Goal: Find specific page/section: Find specific page/section

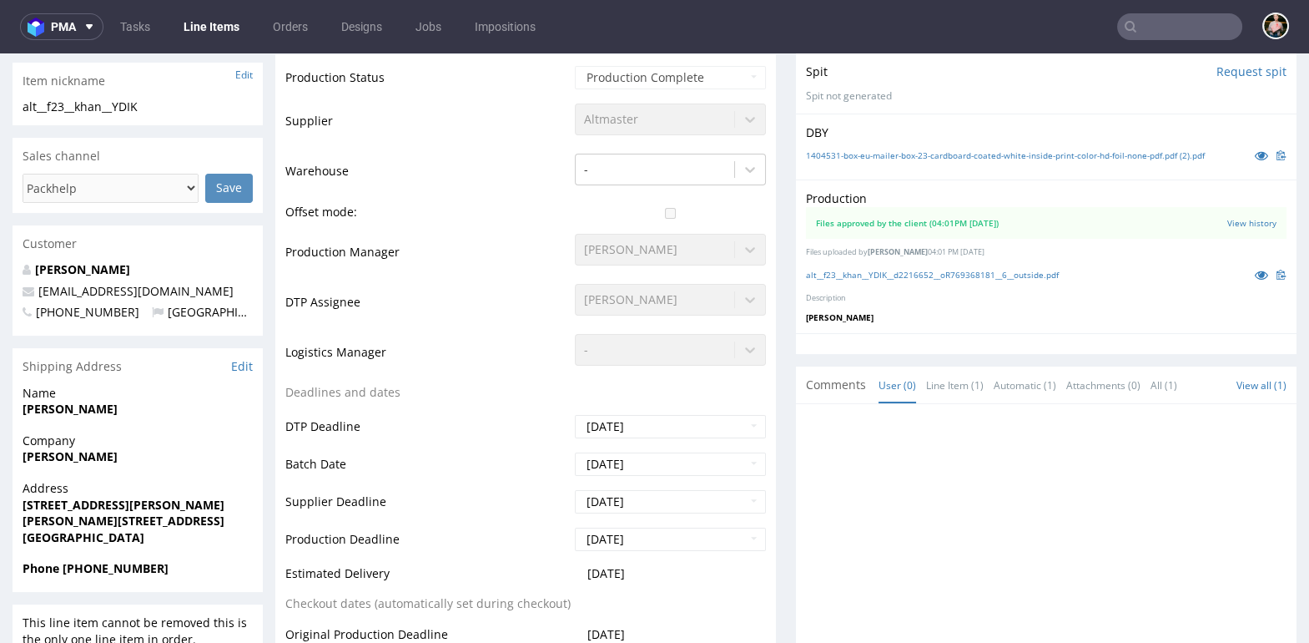
scroll to position [428, 0]
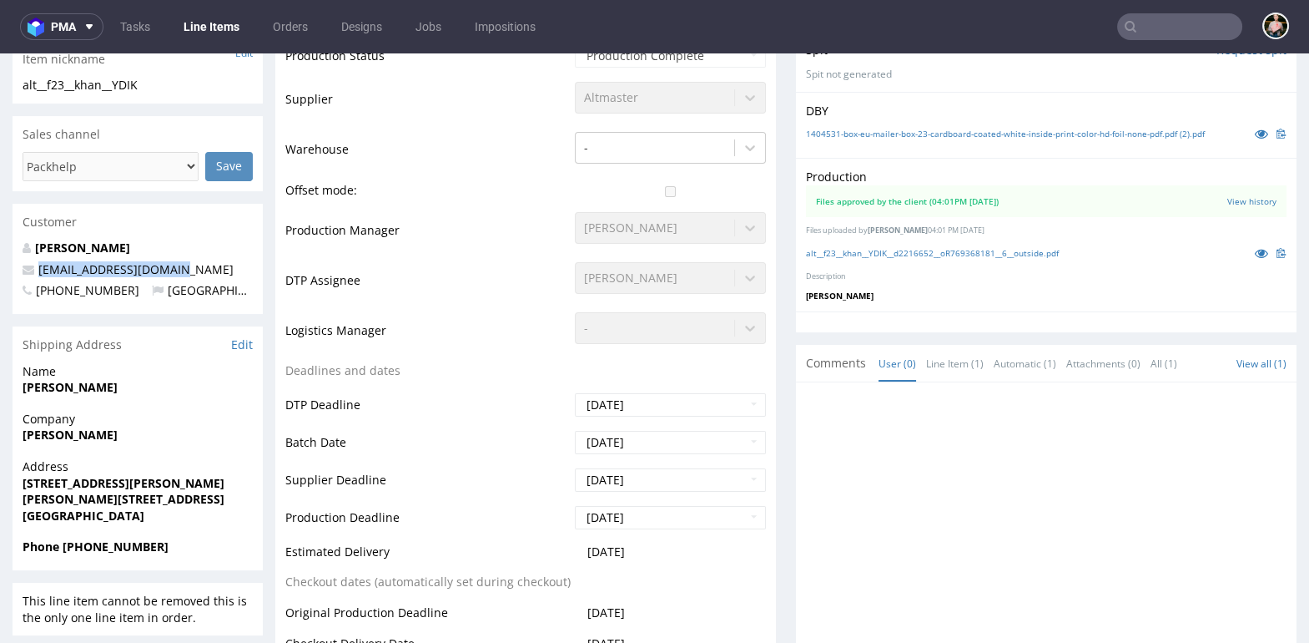
drag, startPoint x: 182, startPoint y: 269, endPoint x: 33, endPoint y: 270, distance: 148.6
click at [33, 270] on p "junaid_khan@live.co.uk" at bounding box center [138, 269] width 230 height 17
copy span "junaid_khan@live.co.uk"
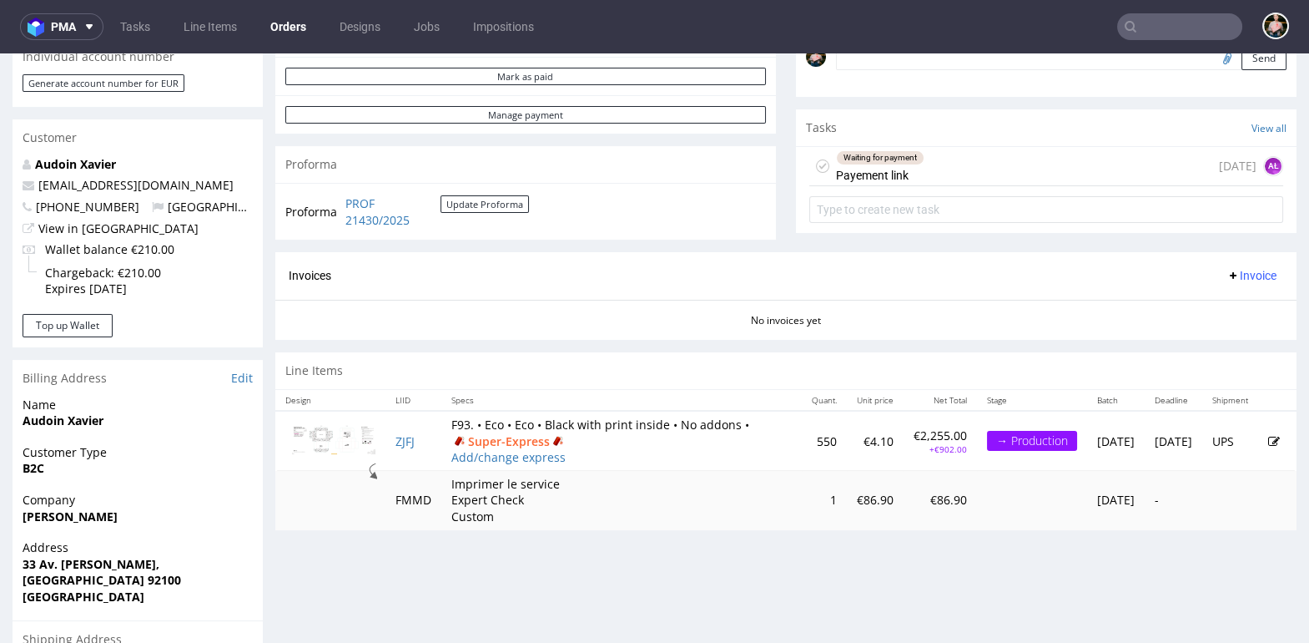
scroll to position [565, 0]
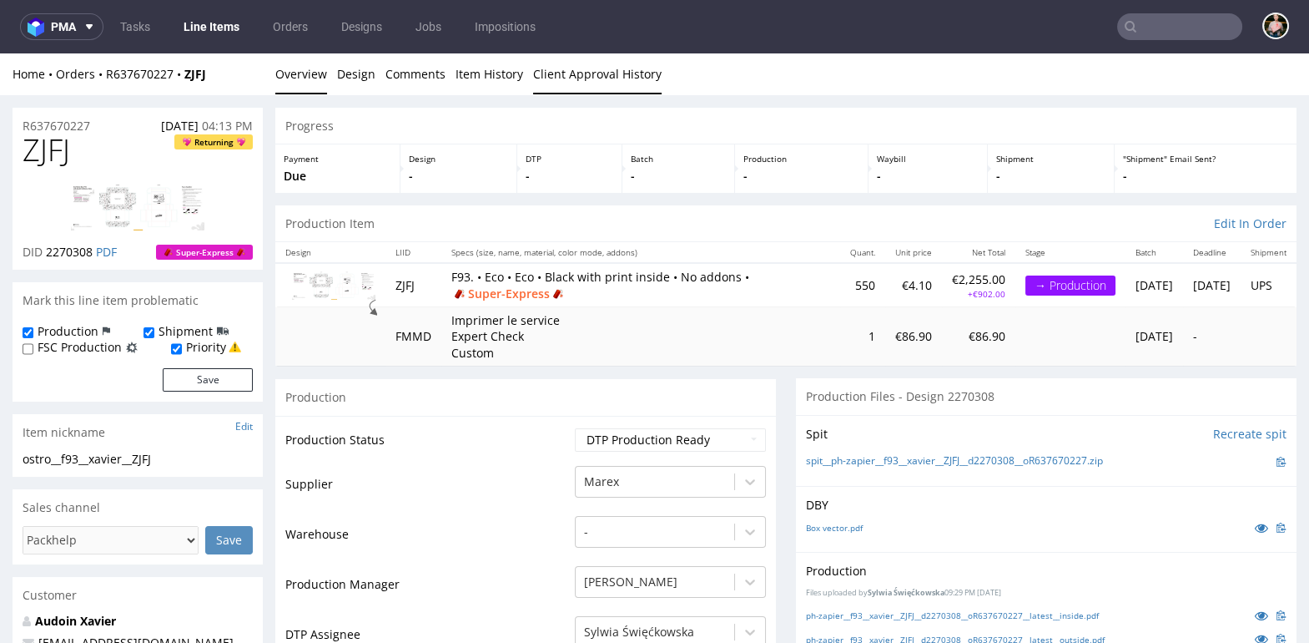
click at [578, 73] on link "Client Approval History" at bounding box center [597, 73] width 129 height 41
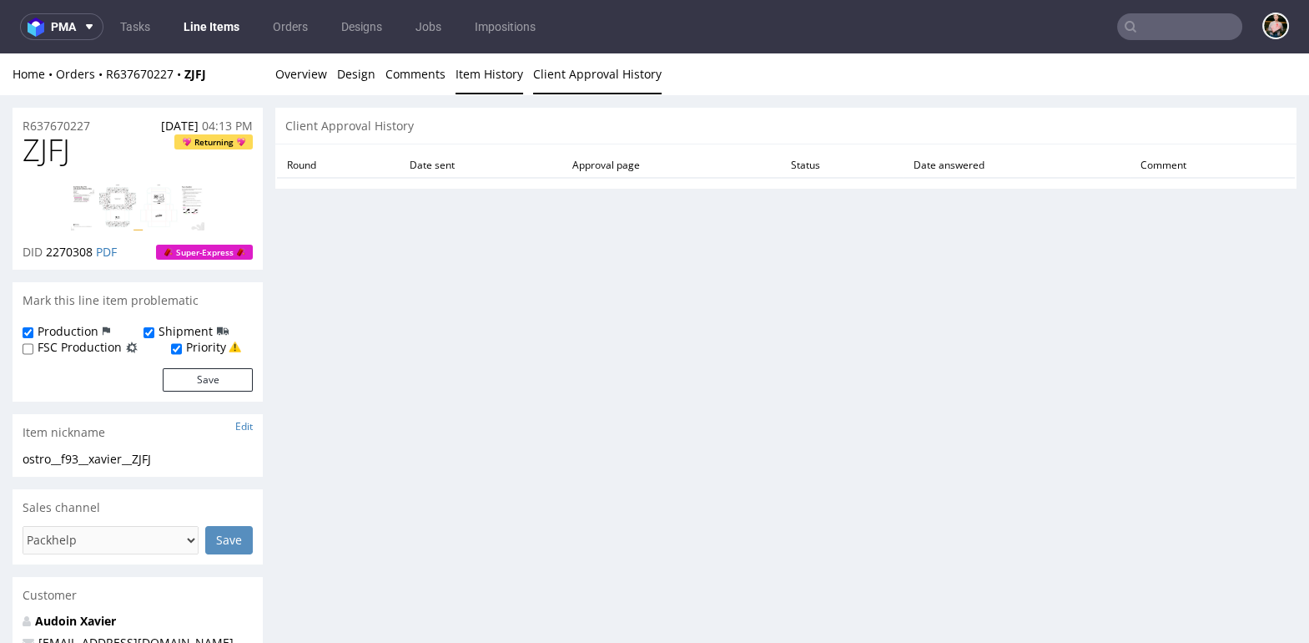
click at [474, 85] on link "Item History" at bounding box center [490, 73] width 68 height 41
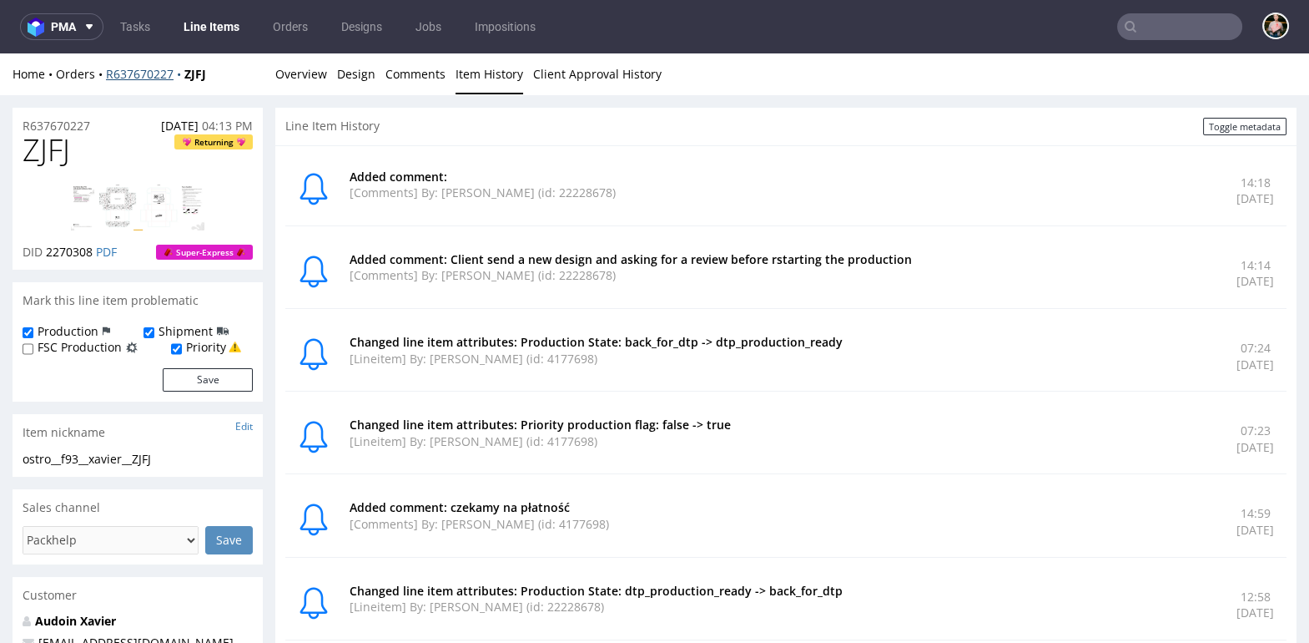
click at [131, 80] on div "Home Orders R637670227 ZJFJ" at bounding box center [138, 74] width 250 height 17
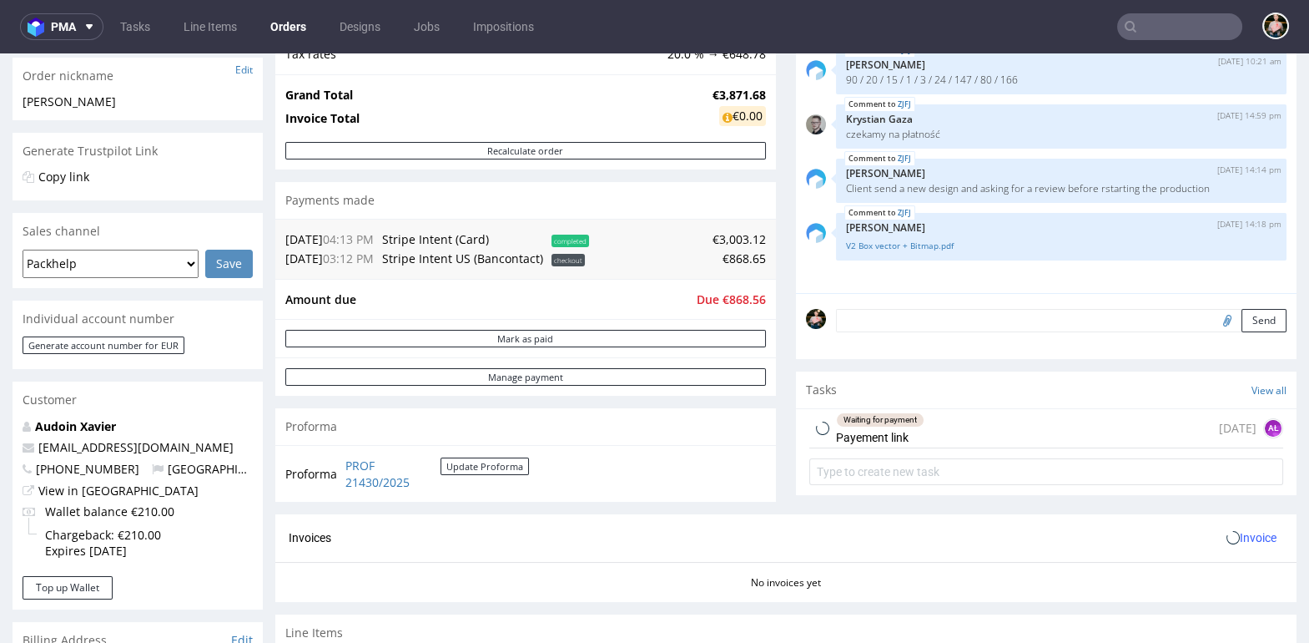
scroll to position [814, 0]
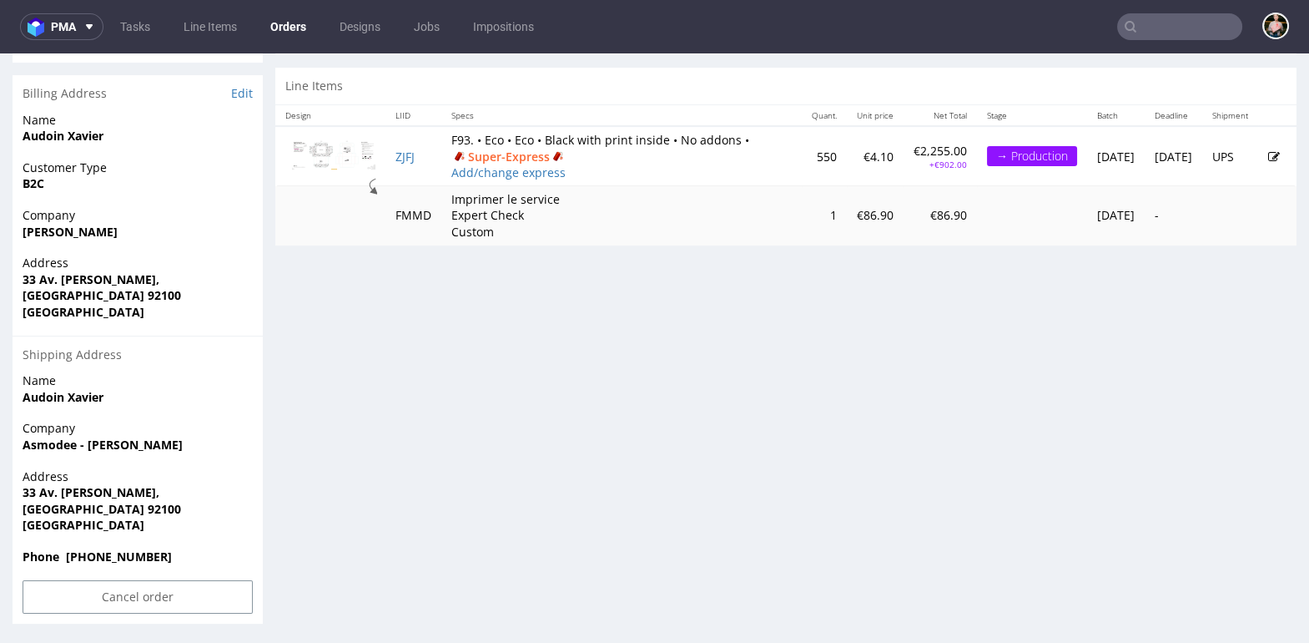
click at [1269, 151] on icon at bounding box center [1275, 157] width 12 height 12
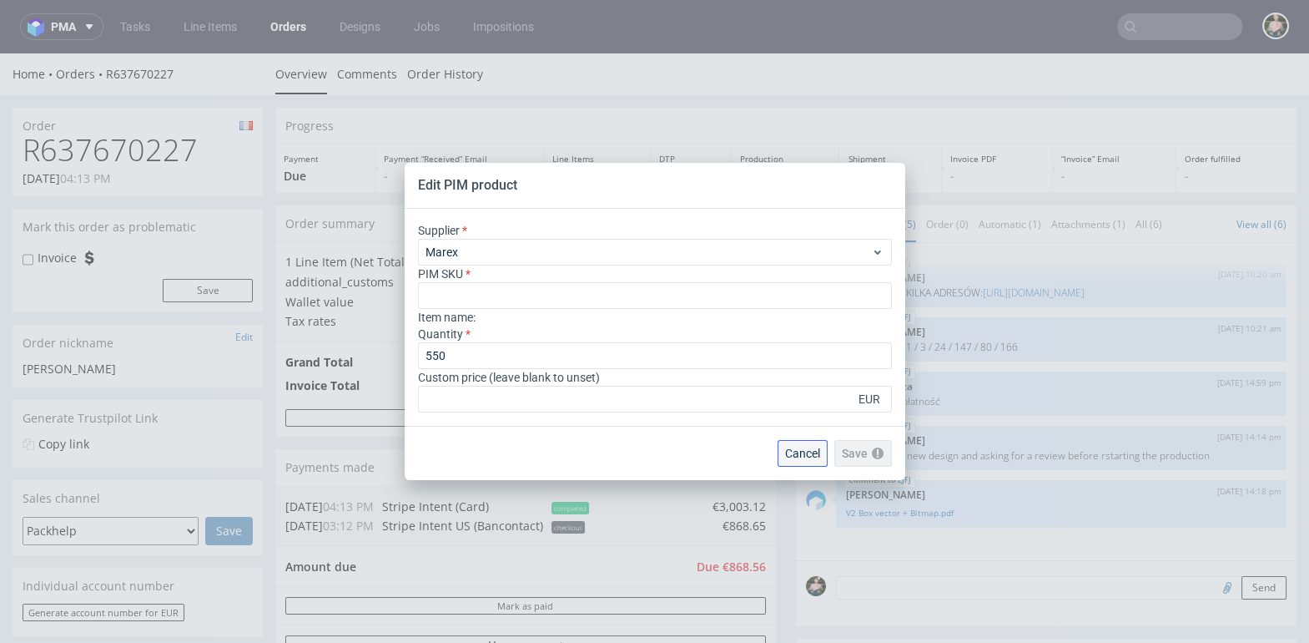
click at [798, 462] on button "Cancel" at bounding box center [803, 453] width 50 height 27
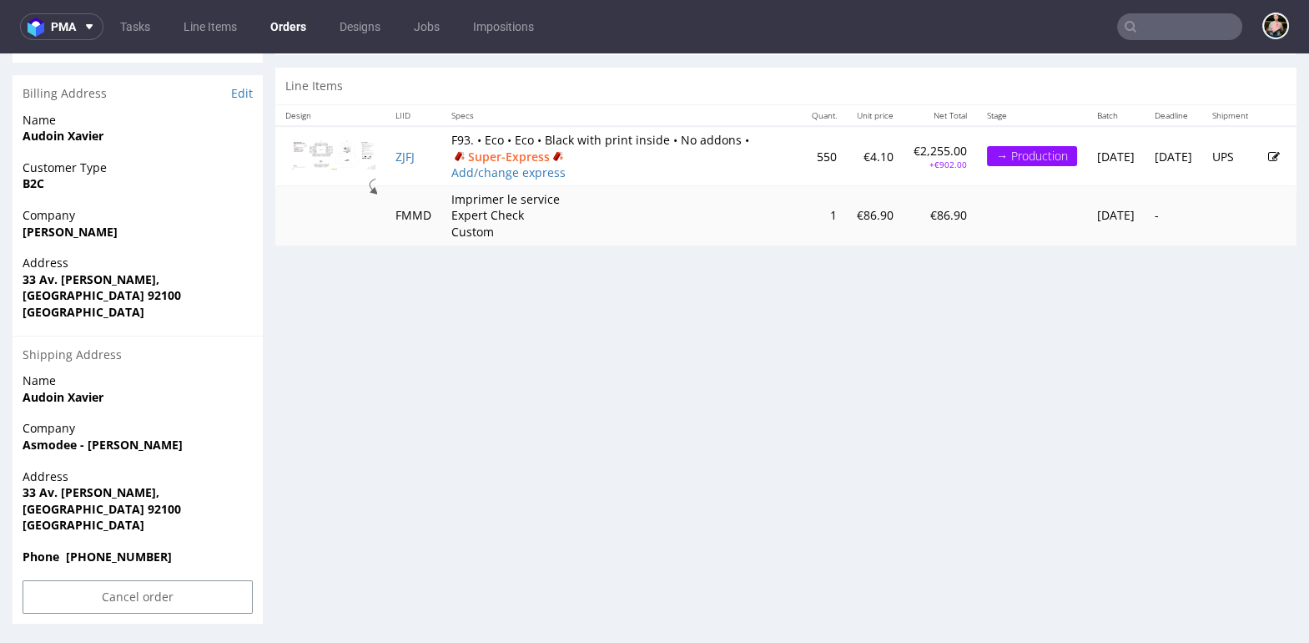
scroll to position [4, 0]
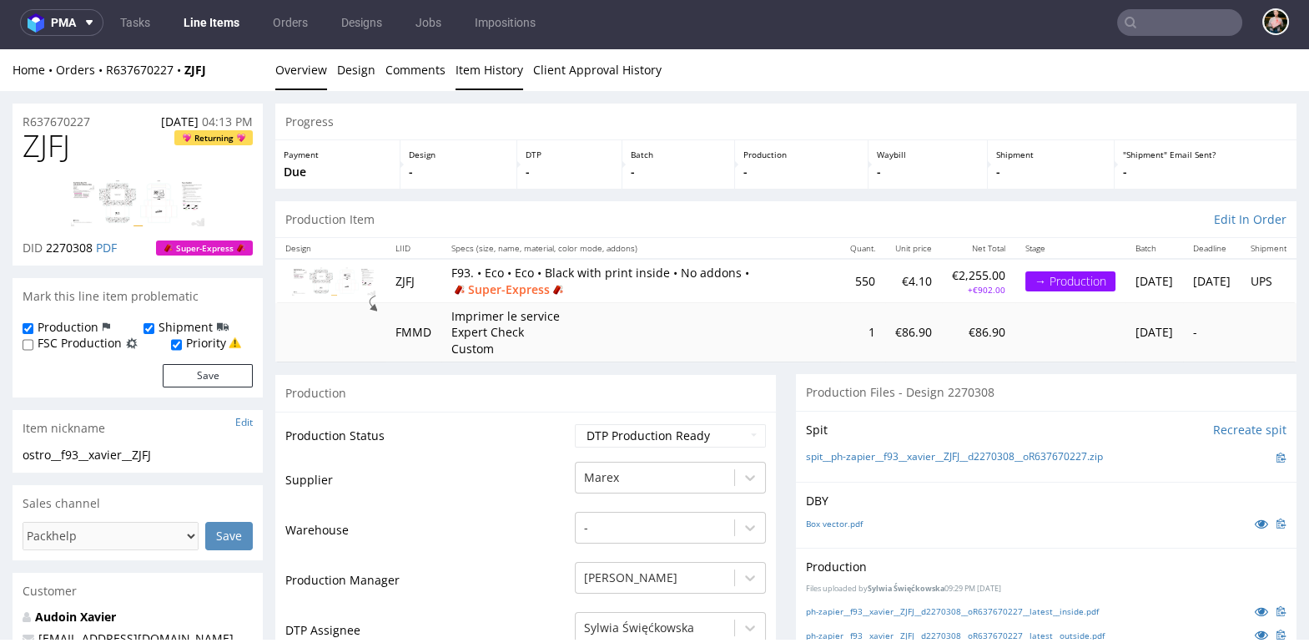
click at [464, 71] on link "Item History" at bounding box center [490, 69] width 68 height 41
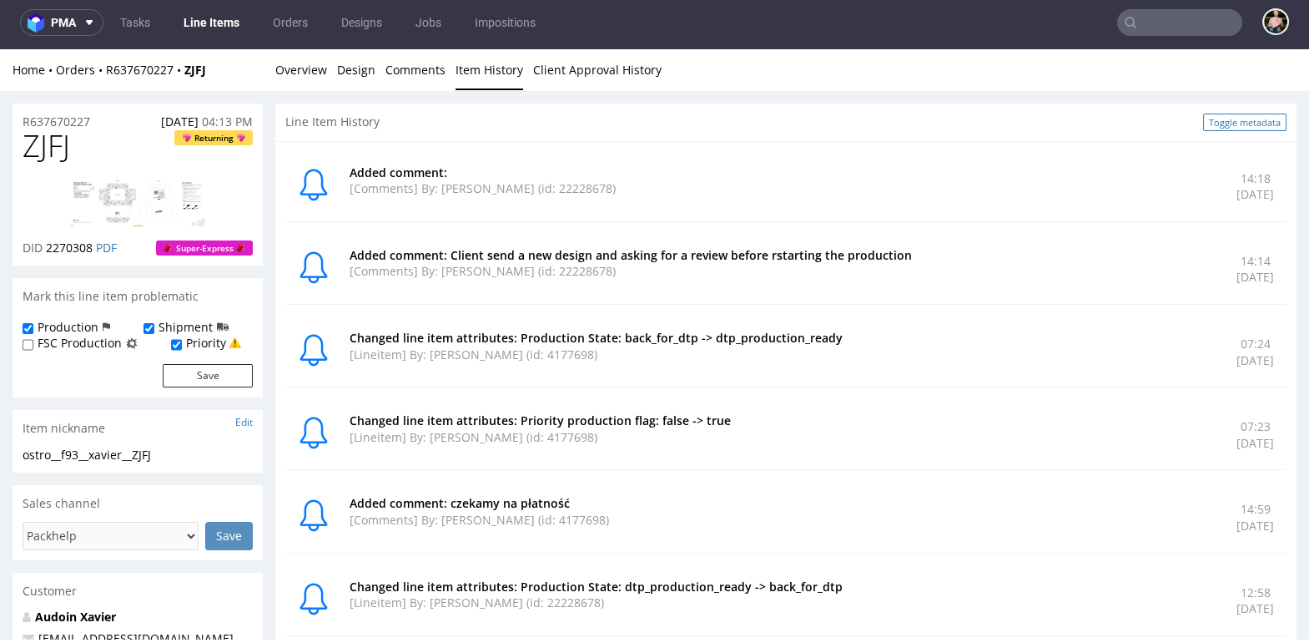
click at [1210, 125] on link "Toggle metadata" at bounding box center [1244, 122] width 83 height 18
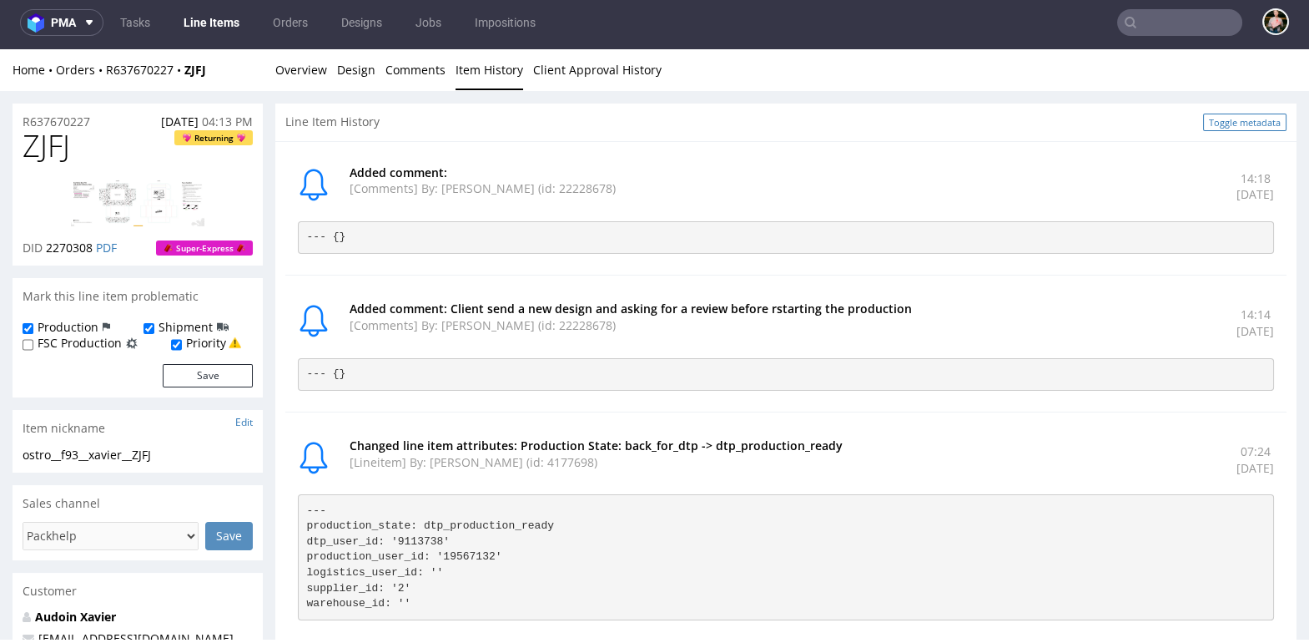
click at [1223, 122] on link "Toggle metadata" at bounding box center [1244, 122] width 83 height 18
